Goal: Task Accomplishment & Management: Manage account settings

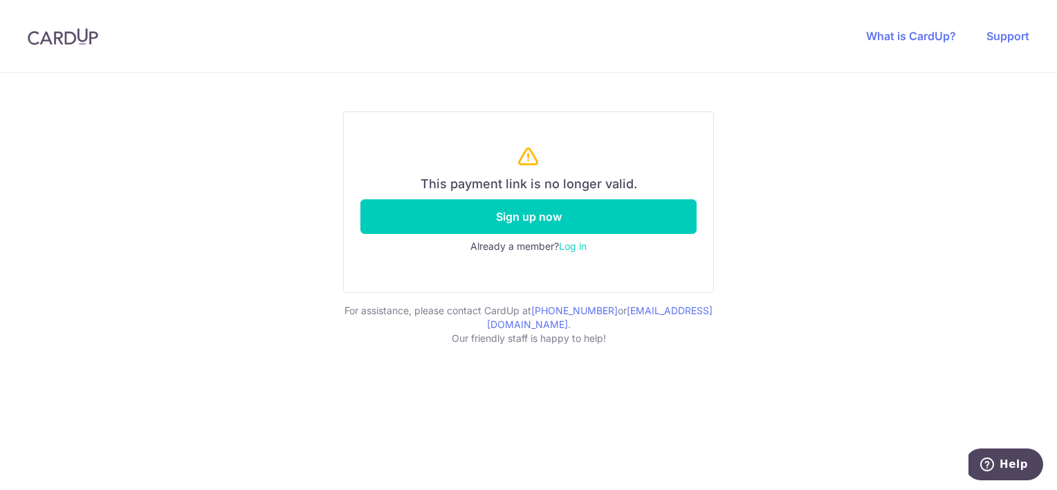
click at [587, 246] on link "Log in" at bounding box center [573, 246] width 28 height 12
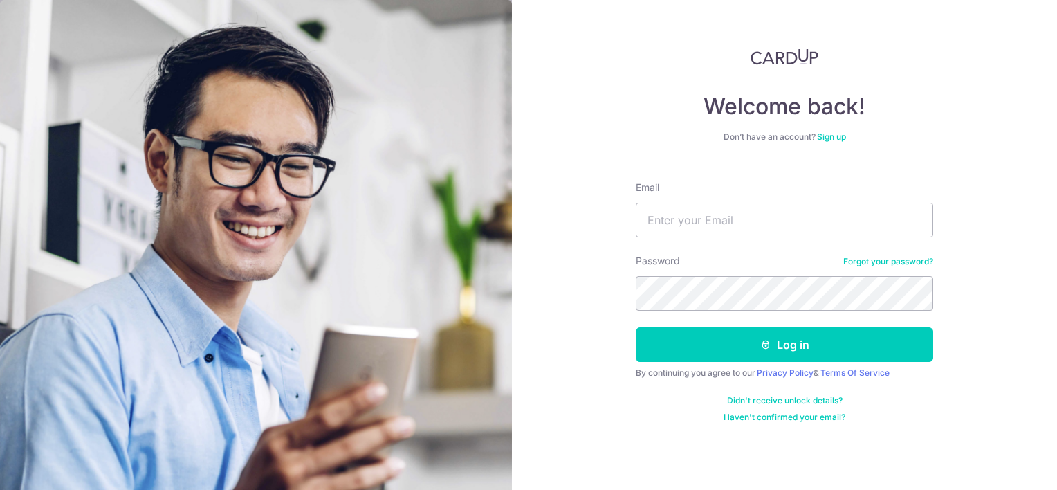
type input "[EMAIL_ADDRESS][DOMAIN_NAME]"
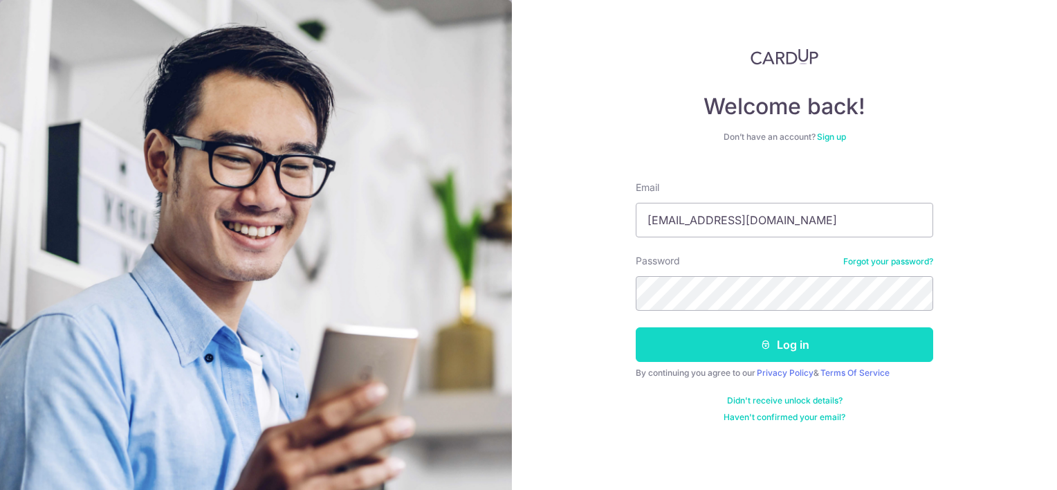
click at [757, 340] on button "Log in" at bounding box center [784, 344] width 297 height 35
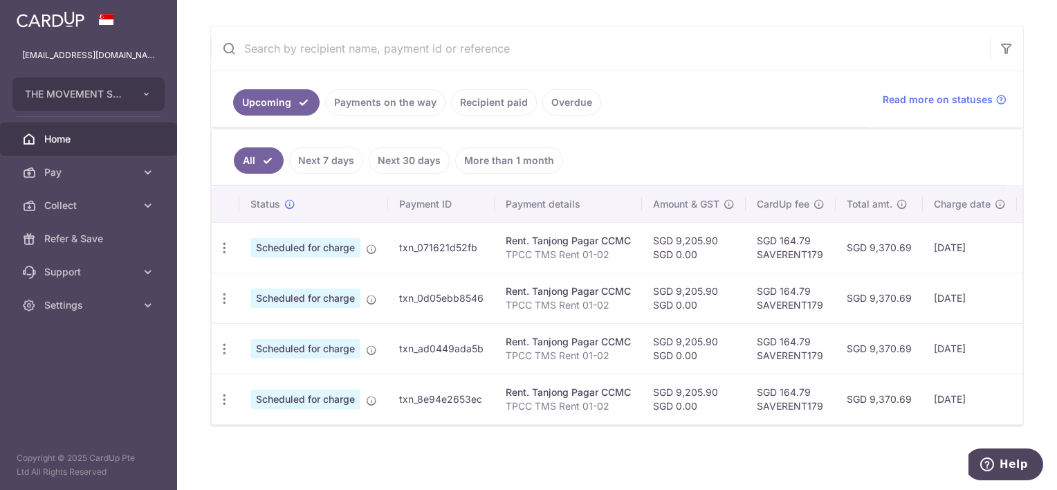
scroll to position [241, 0]
